Goal: Communication & Community: Answer question/provide support

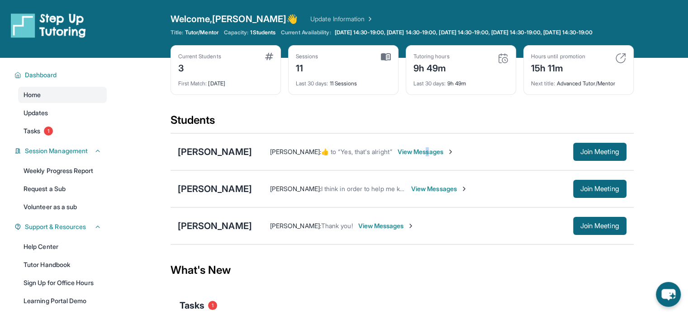
click at [454, 157] on span "View Messages" at bounding box center [426, 151] width 57 height 9
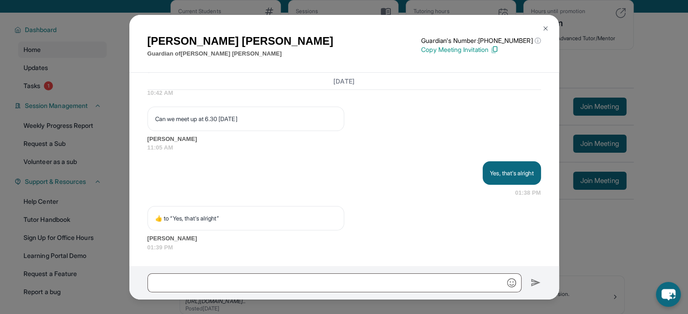
scroll to position [3185, 0]
click at [646, 240] on div "[PERSON_NAME] Guardian of [PERSON_NAME] Guardian's Number: [PHONE_NUMBER] ⓘ Thi…" at bounding box center [344, 157] width 688 height 314
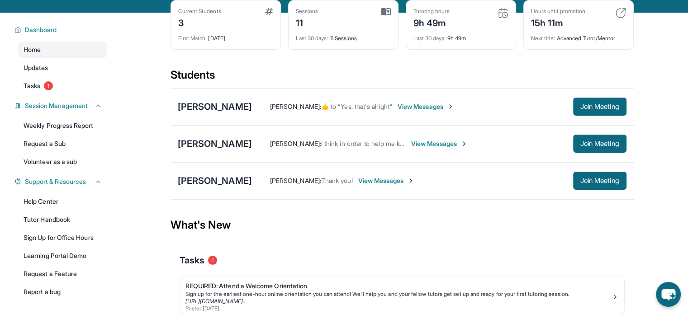
click at [445, 111] on span "View Messages" at bounding box center [426, 106] width 57 height 9
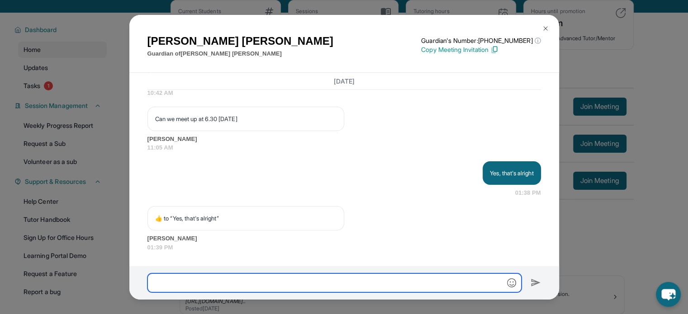
click at [372, 278] on input "text" at bounding box center [334, 283] width 374 height 19
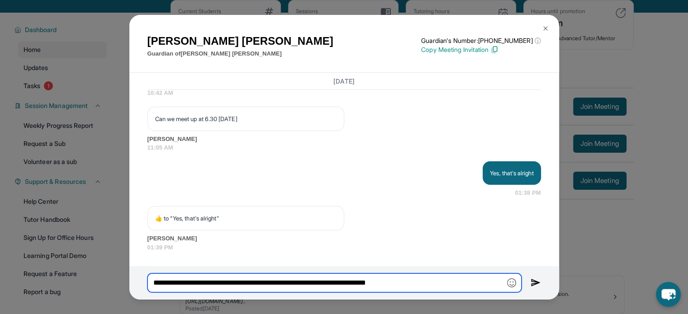
type input "**********"
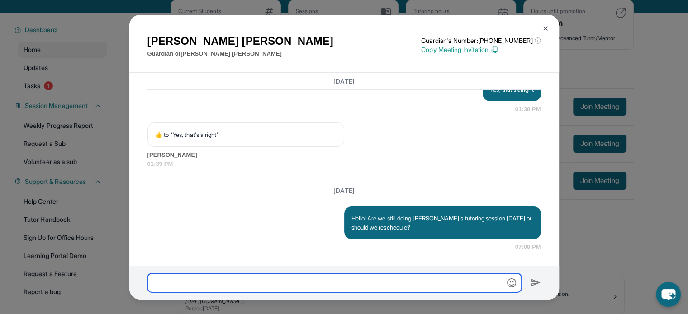
scroll to position [3269, 0]
click at [638, 222] on div "[PERSON_NAME] Guardian of [PERSON_NAME] Guardian's Number: [PHONE_NUMBER] ⓘ Thi…" at bounding box center [344, 157] width 688 height 314
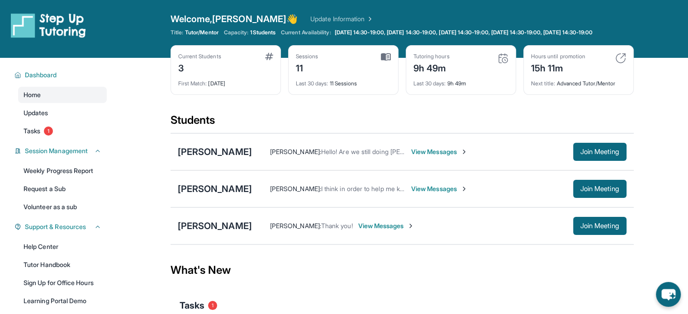
click at [468, 157] on span "View Messages" at bounding box center [439, 151] width 57 height 9
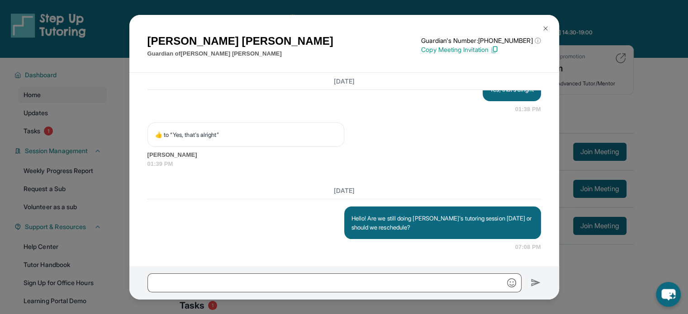
scroll to position [3269, 0]
click at [594, 259] on div "[PERSON_NAME] Guardian of [PERSON_NAME] Guardian's Number: [PHONE_NUMBER] ⓘ Thi…" at bounding box center [344, 157] width 688 height 314
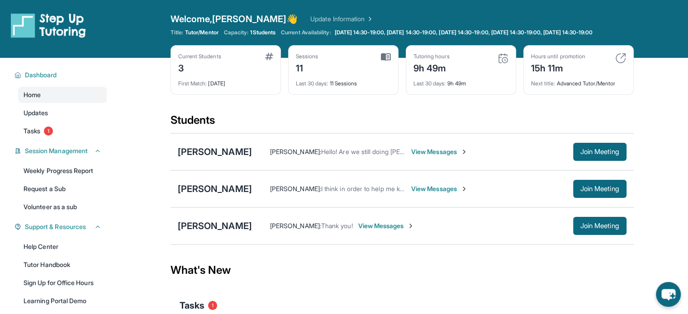
click at [467, 157] on span "View Messages" at bounding box center [439, 151] width 57 height 9
click at [452, 157] on span "View Messages" at bounding box center [439, 151] width 57 height 9
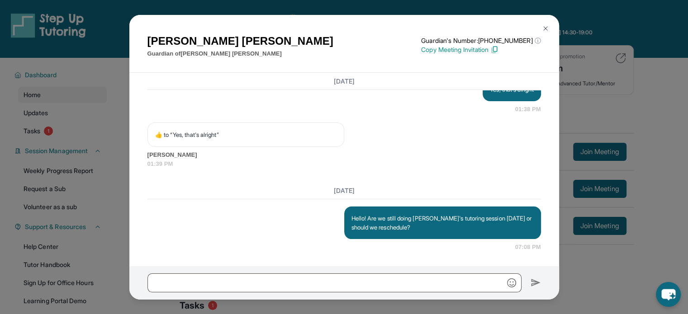
scroll to position [3269, 0]
click at [641, 88] on div "[PERSON_NAME] Guardian of [PERSON_NAME] Guardian's Number: [PHONE_NUMBER] ⓘ Thi…" at bounding box center [344, 157] width 688 height 314
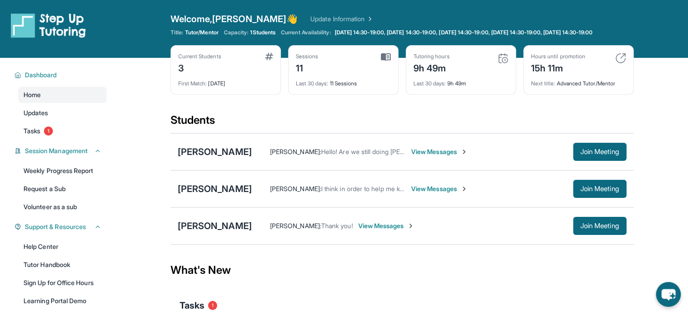
click at [465, 153] on div "[PERSON_NAME] : Hello! Are we still doing [PERSON_NAME]'s tutoring session [DAT…" at bounding box center [439, 152] width 375 height 18
click at [465, 157] on span "View Messages" at bounding box center [439, 151] width 57 height 9
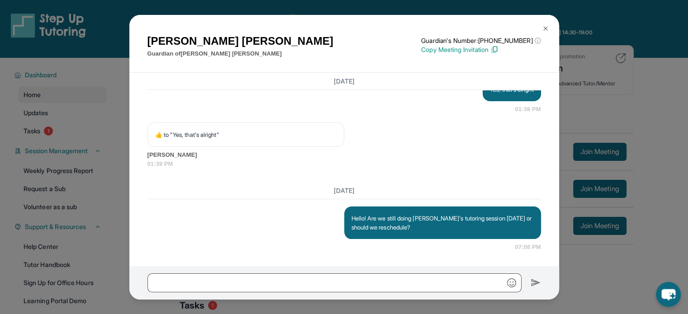
scroll to position [3269, 0]
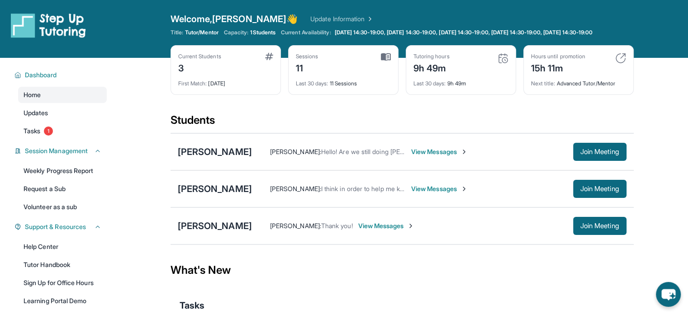
click at [446, 150] on div "Jan Michael Santos : Hello! Are we still doing Max's tutoring session today or …" at bounding box center [439, 152] width 375 height 18
click at [444, 157] on span "View Messages" at bounding box center [439, 151] width 57 height 9
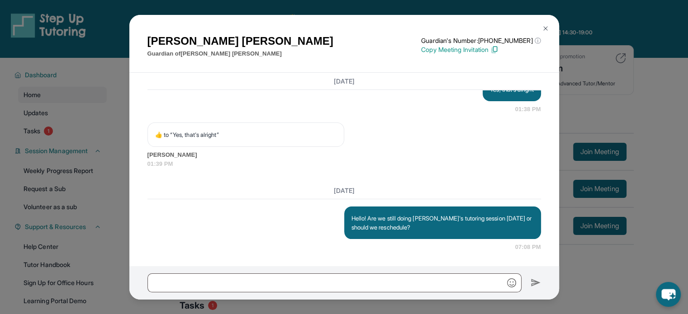
scroll to position [3269, 0]
click at [548, 26] on img at bounding box center [545, 28] width 7 height 7
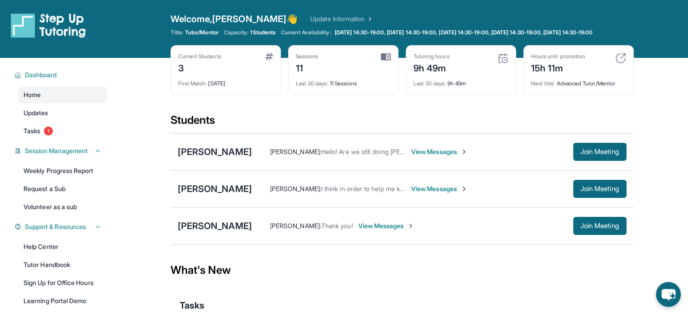
click at [456, 157] on span "View Messages" at bounding box center [439, 151] width 57 height 9
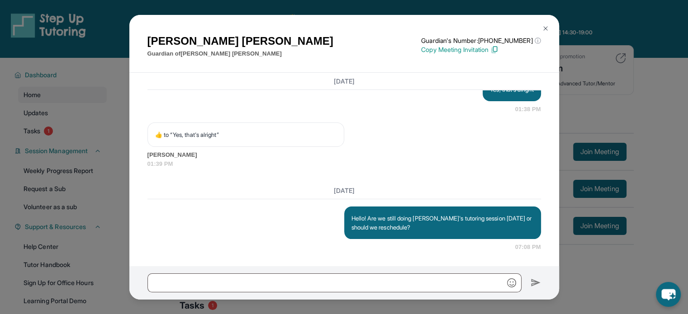
scroll to position [3269, 0]
click at [638, 106] on div "Armineh Karamian Guardian of Maximilian Karamian Guardian's Number: +1402799453…" at bounding box center [344, 157] width 688 height 314
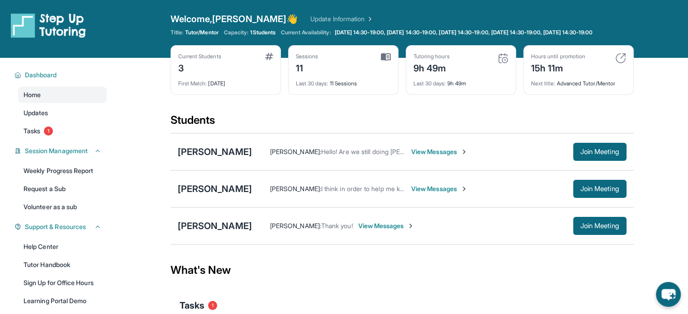
click at [441, 156] on span "View Messages" at bounding box center [439, 151] width 57 height 9
click at [468, 157] on span "View Messages" at bounding box center [439, 151] width 57 height 9
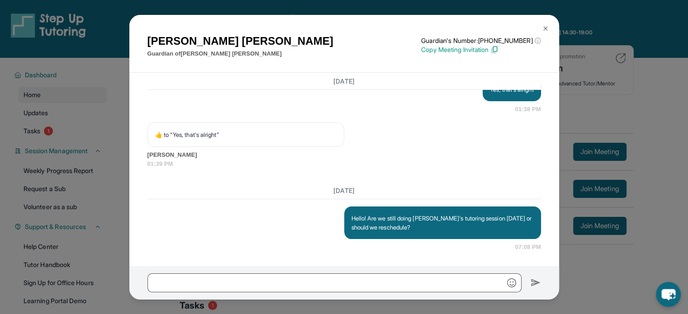
scroll to position [3269, 0]
click at [642, 105] on div "Armineh Karamian Guardian of Maximilian Karamian Guardian's Number: +1402799453…" at bounding box center [344, 157] width 688 height 314
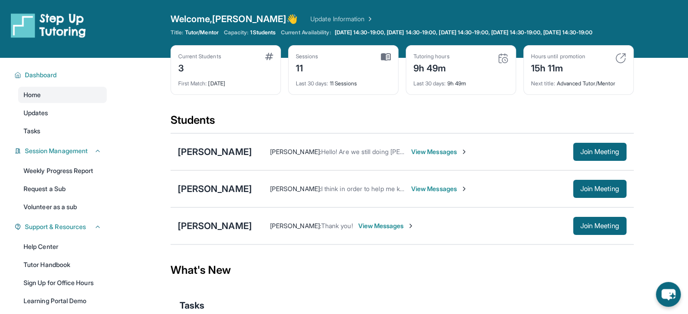
click at [468, 157] on span "View Messages" at bounding box center [439, 151] width 57 height 9
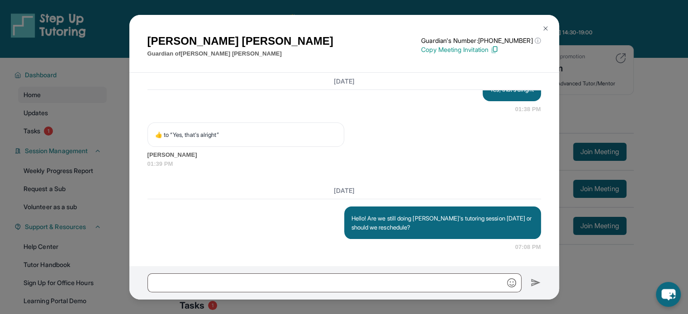
scroll to position [3269, 0]
click at [676, 164] on div "[PERSON_NAME] Guardian of [PERSON_NAME] Guardian's Number: [PHONE_NUMBER] ⓘ Thi…" at bounding box center [344, 157] width 688 height 314
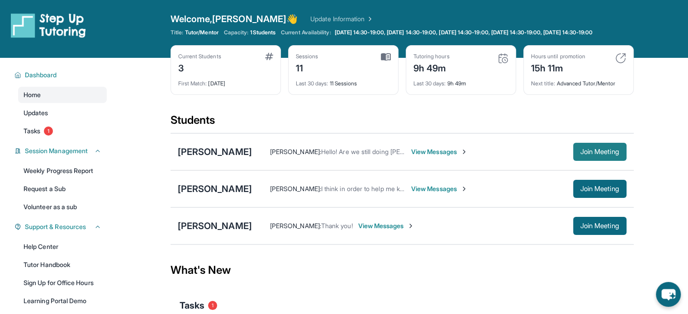
click at [600, 155] on span "Join Meeting" at bounding box center [599, 151] width 39 height 5
click at [467, 157] on span "View Messages" at bounding box center [439, 151] width 57 height 9
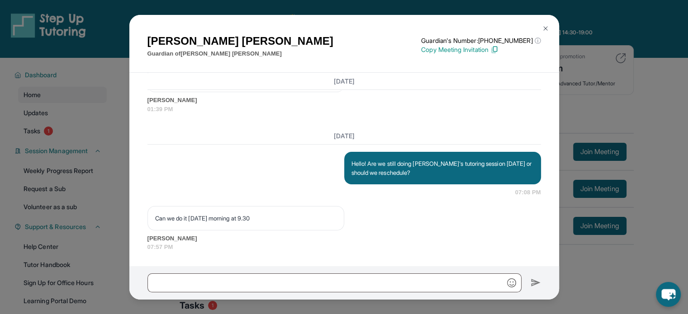
scroll to position [3323, 0]
click at [333, 280] on input "text" at bounding box center [334, 283] width 374 height 19
click at [250, 283] on input "text" at bounding box center [334, 283] width 374 height 19
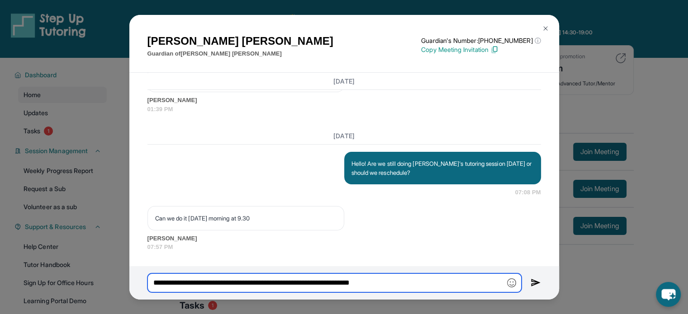
type input "**********"
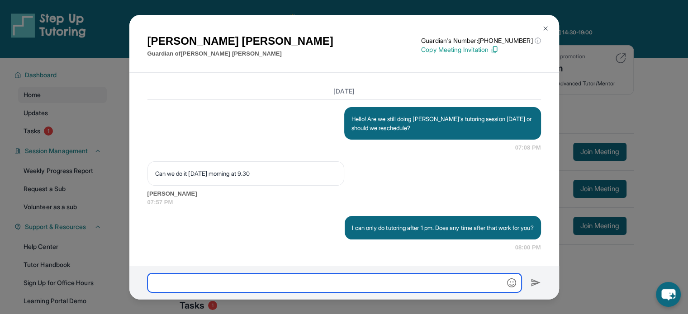
scroll to position [3377, 0]
click at [642, 85] on div "[PERSON_NAME] Guardian of [PERSON_NAME] Guardian's Number: [PHONE_NUMBER] ⓘ Thi…" at bounding box center [344, 157] width 688 height 314
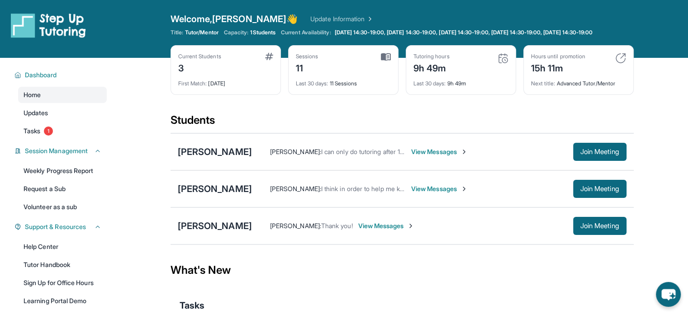
click at [454, 161] on div "[PERSON_NAME] : I can only do tutoring after 1 pm. Does any time after that wor…" at bounding box center [439, 152] width 375 height 18
click at [454, 157] on span "View Messages" at bounding box center [439, 151] width 57 height 9
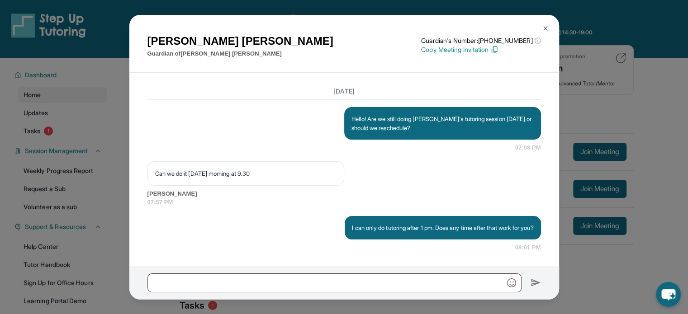
scroll to position [3377, 0]
click at [636, 130] on div "[PERSON_NAME] Guardian of [PERSON_NAME] Guardian's Number: [PHONE_NUMBER] ⓘ Thi…" at bounding box center [344, 157] width 688 height 314
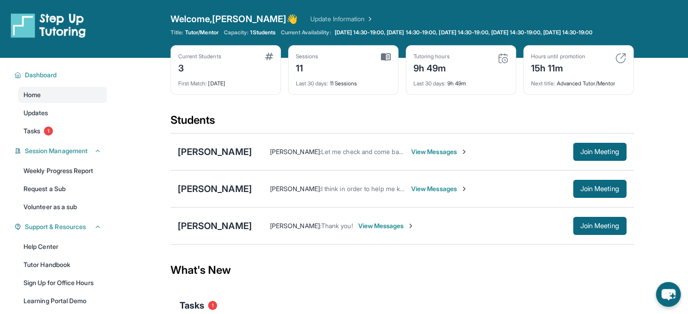
click at [439, 156] on span "View Messages" at bounding box center [439, 151] width 57 height 9
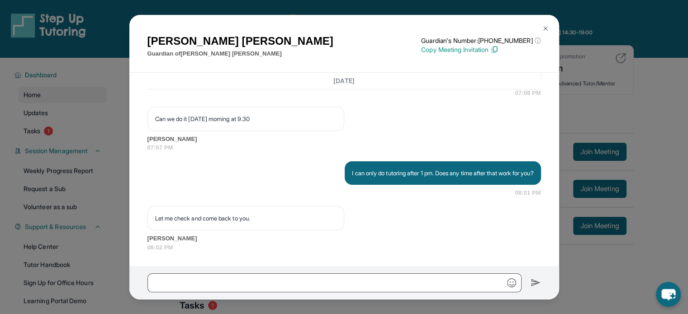
scroll to position [3432, 0]
click at [659, 93] on div "[PERSON_NAME] Guardian of [PERSON_NAME] Guardian's Number: [PHONE_NUMBER] ⓘ Thi…" at bounding box center [344, 157] width 688 height 314
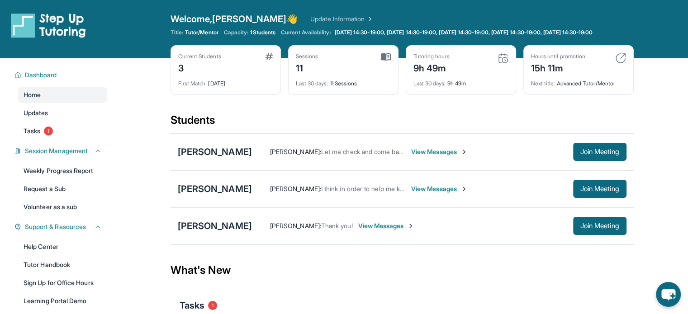
click at [465, 161] on div "Armineh Karamian : Let me check and come back to you. View Messages Join Meeting" at bounding box center [439, 152] width 375 height 18
click at [465, 157] on span "View Messages" at bounding box center [439, 151] width 57 height 9
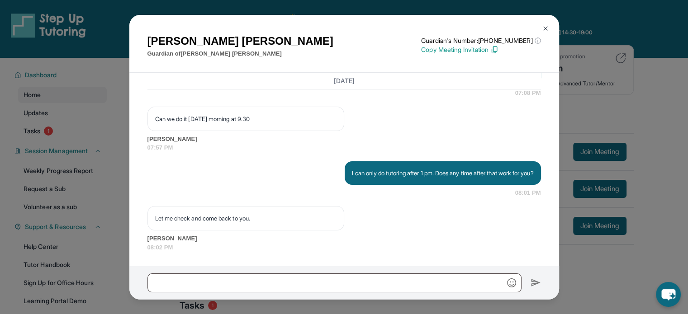
scroll to position [3432, 0]
click at [614, 120] on div "[PERSON_NAME] Guardian of [PERSON_NAME] Guardian's Number: [PHONE_NUMBER] ⓘ Thi…" at bounding box center [344, 157] width 688 height 314
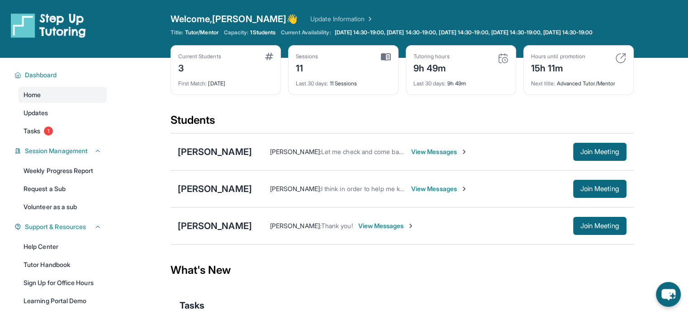
click at [466, 157] on span "View Messages" at bounding box center [439, 151] width 57 height 9
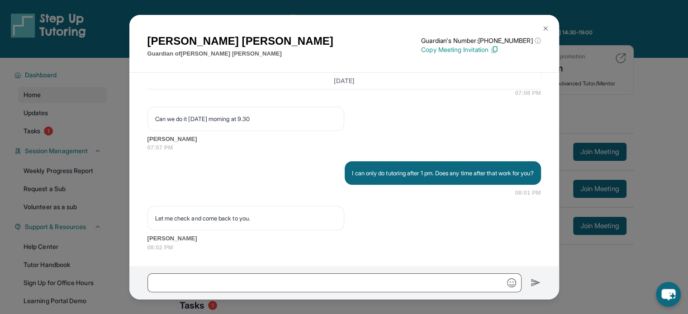
scroll to position [3432, 0]
click at [638, 94] on div "[PERSON_NAME] Guardian of [PERSON_NAME] Guardian's Number: [PHONE_NUMBER] ⓘ Thi…" at bounding box center [344, 157] width 688 height 314
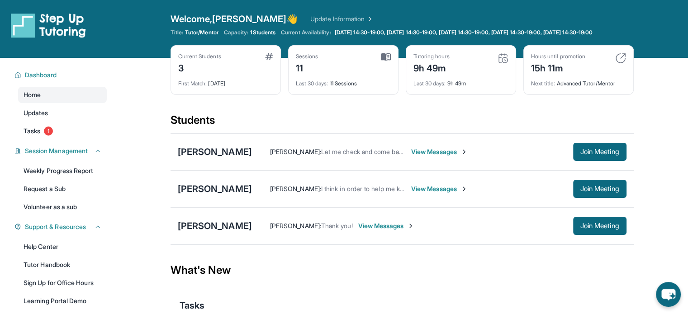
click at [459, 157] on span "View Messages" at bounding box center [439, 151] width 57 height 9
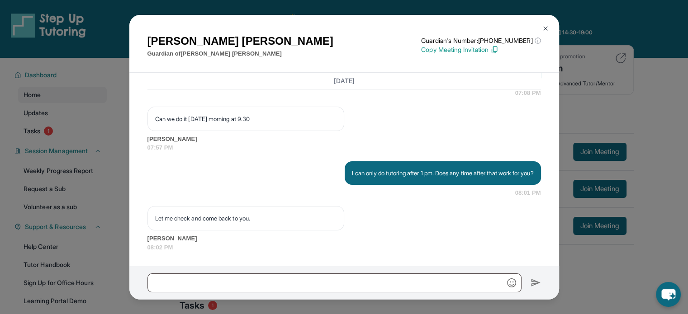
scroll to position [3432, 0]
click at [603, 83] on div "[PERSON_NAME] Guardian of [PERSON_NAME] Guardian's Number: [PHONE_NUMBER] ⓘ Thi…" at bounding box center [344, 157] width 688 height 314
